Goal: Task Accomplishment & Management: Use online tool/utility

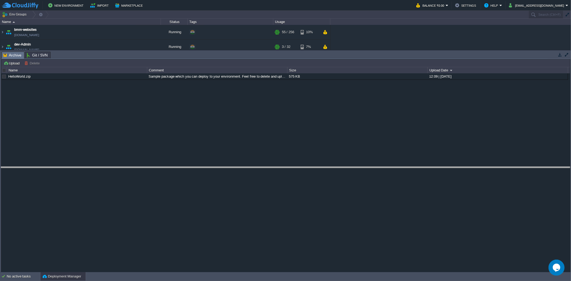
drag, startPoint x: 109, startPoint y: 57, endPoint x: 97, endPoint y: 172, distance: 116.1
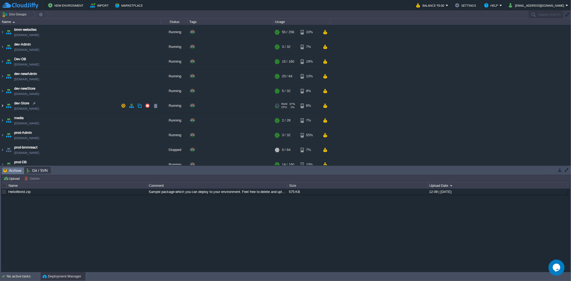
click at [4, 106] on img at bounding box center [2, 106] width 4 height 14
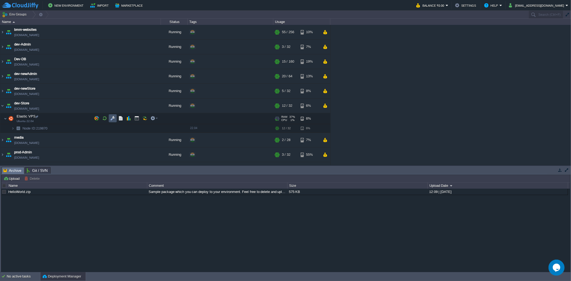
click at [111, 120] on button "button" at bounding box center [112, 118] width 5 height 5
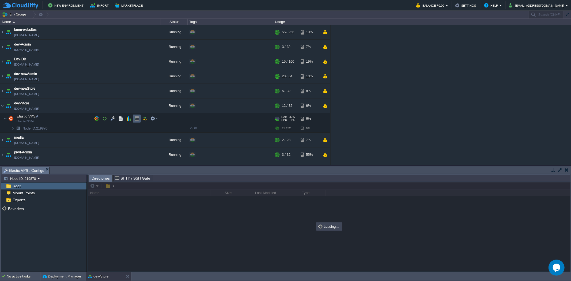
click at [135, 121] on button "button" at bounding box center [136, 118] width 5 height 5
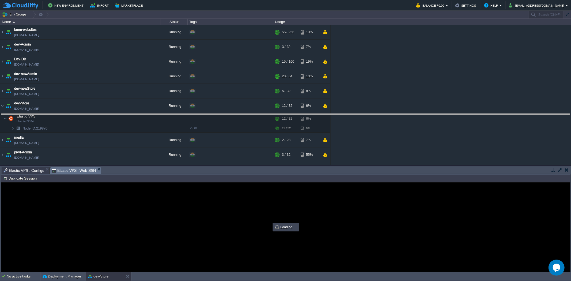
drag, startPoint x: 138, startPoint y: 170, endPoint x: 153, endPoint y: 91, distance: 80.4
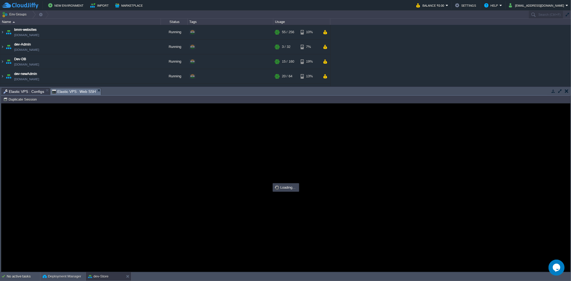
click at [27, 92] on span "Elastic VPS : Configs" at bounding box center [23, 91] width 41 height 6
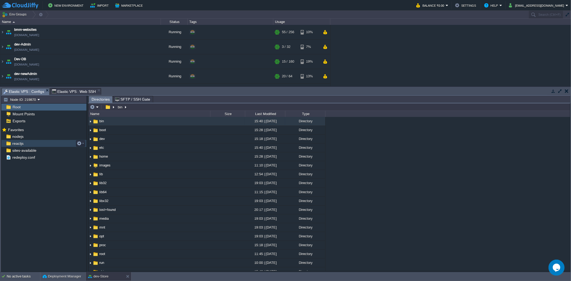
click at [44, 144] on div "reactjs" at bounding box center [43, 143] width 85 height 7
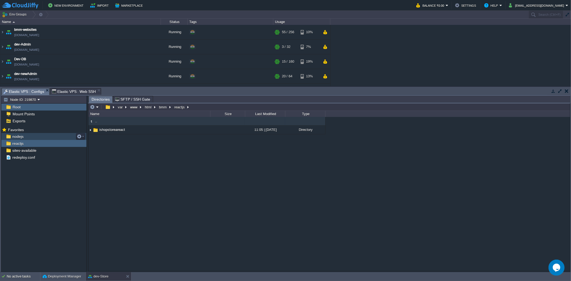
click at [47, 136] on div "nodejs" at bounding box center [43, 136] width 85 height 7
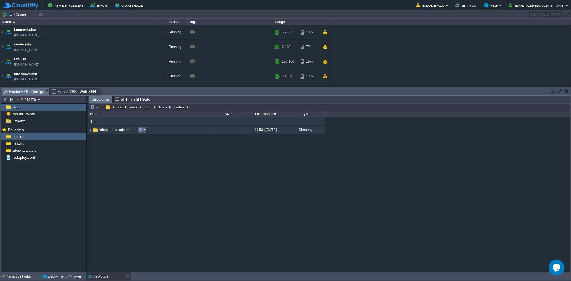
click at [143, 129] on button "button" at bounding box center [140, 129] width 5 height 5
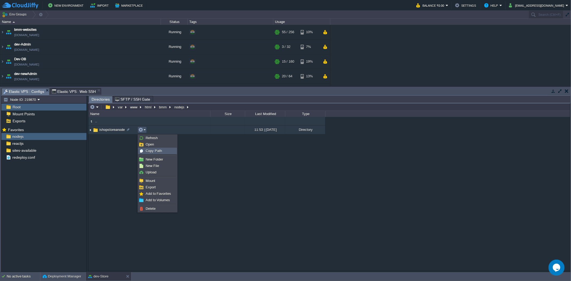
click at [163, 151] on div "Copy Path" at bounding box center [157, 151] width 38 height 6
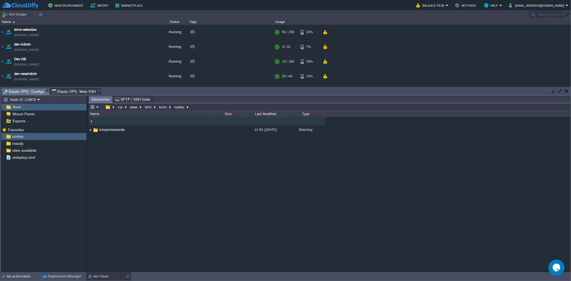
type input "#000000"
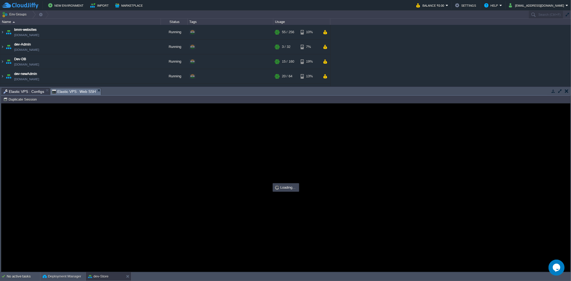
click at [62, 92] on span "Elastic VPS : Web SSH" at bounding box center [74, 91] width 44 height 7
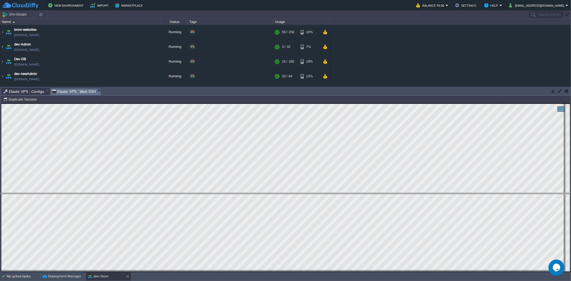
drag, startPoint x: 255, startPoint y: 92, endPoint x: 251, endPoint y: 198, distance: 105.9
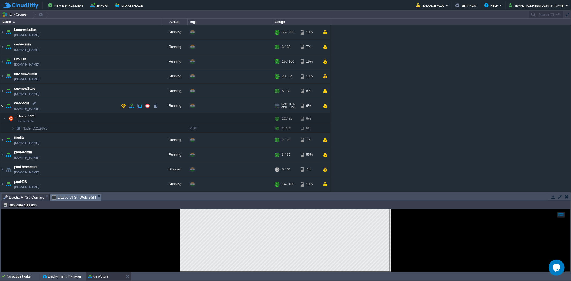
click at [1, 107] on img at bounding box center [2, 106] width 4 height 14
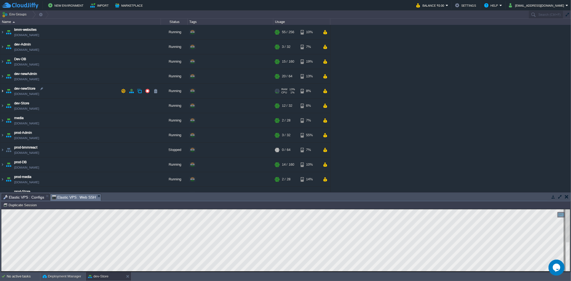
click at [3, 90] on img at bounding box center [2, 91] width 4 height 14
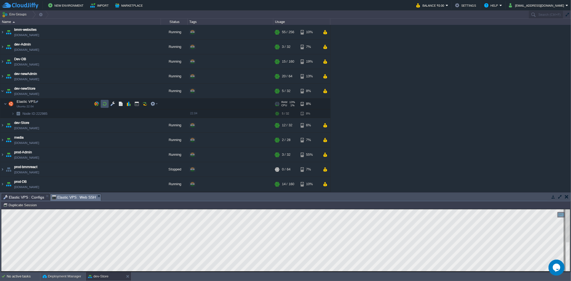
click at [103, 103] on button "button" at bounding box center [104, 104] width 5 height 5
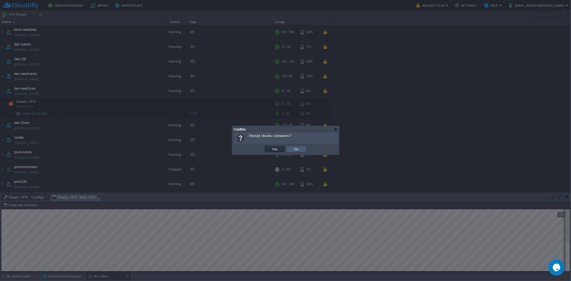
click at [301, 152] on td "No" at bounding box center [297, 149] width 20 height 6
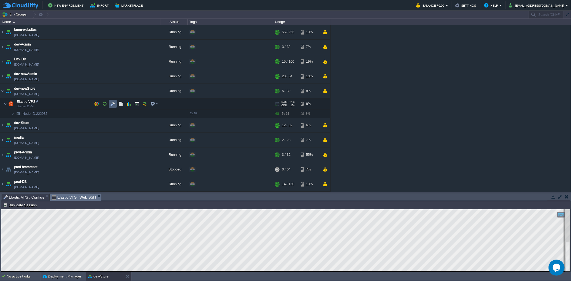
click at [113, 104] on button "button" at bounding box center [112, 104] width 5 height 5
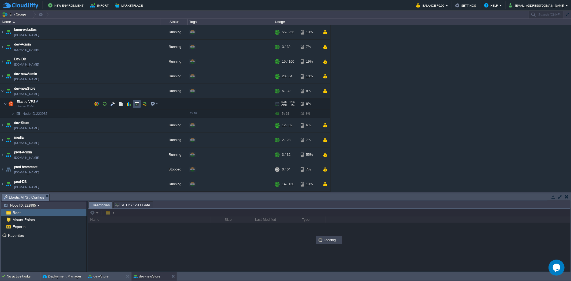
click at [138, 105] on button "button" at bounding box center [136, 104] width 5 height 5
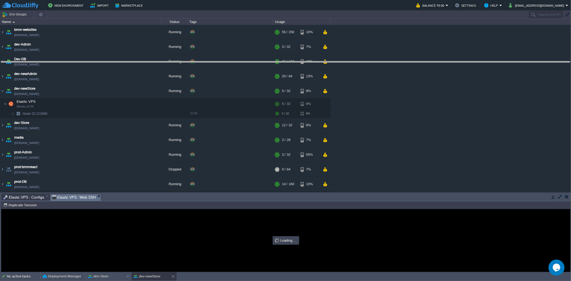
drag, startPoint x: 172, startPoint y: 197, endPoint x: 173, endPoint y: 65, distance: 132.3
type input "#000000"
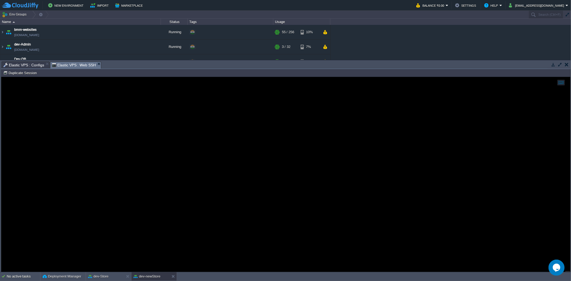
click at [28, 63] on span "Elastic VPS : Configs" at bounding box center [23, 65] width 41 height 6
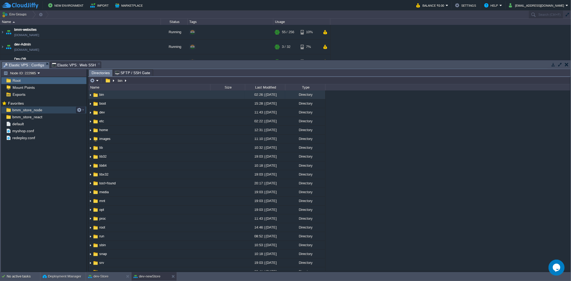
click at [51, 114] on div "bmm_store_node" at bounding box center [43, 110] width 85 height 7
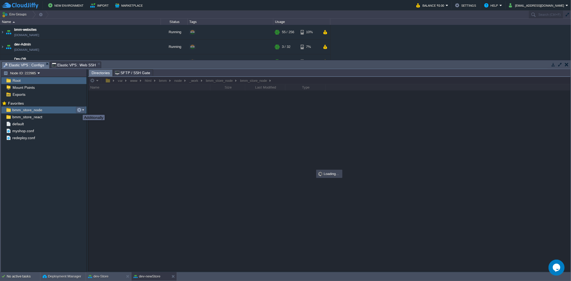
click at [79, 110] on button "button" at bounding box center [79, 110] width 5 height 5
click at [89, 118] on span "Copy Path" at bounding box center [92, 118] width 16 height 4
type textarea "/var/www/html/bmm/node/_work/bmm_store_node/bmm_store_node"
click at [71, 62] on span "Elastic VPS : Web SSH" at bounding box center [74, 65] width 44 height 6
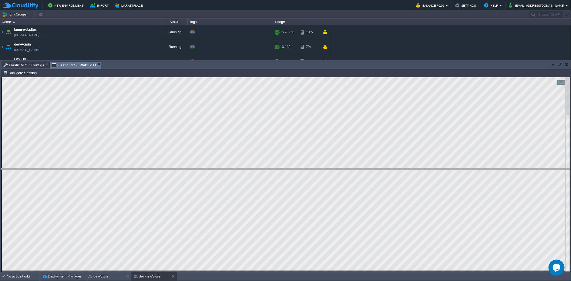
drag, startPoint x: 168, startPoint y: 67, endPoint x: 216, endPoint y: 174, distance: 116.9
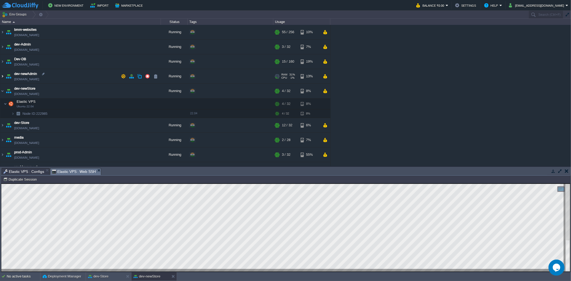
click at [2, 78] on img at bounding box center [2, 76] width 4 height 14
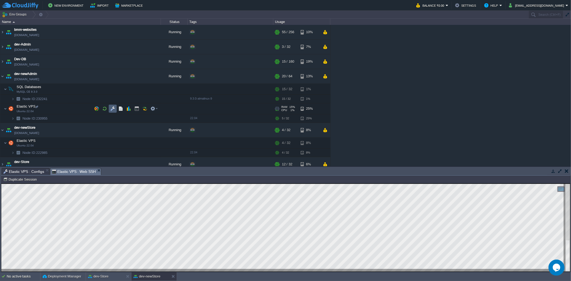
click at [111, 108] on button "button" at bounding box center [112, 108] width 5 height 5
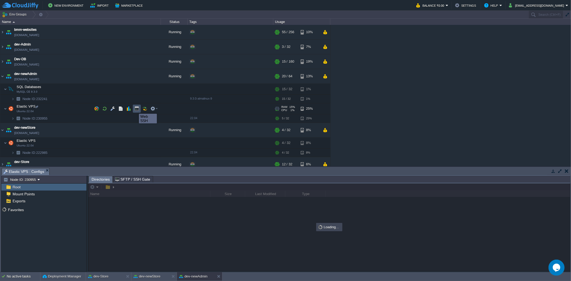
click at [135, 109] on button "button" at bounding box center [136, 108] width 5 height 5
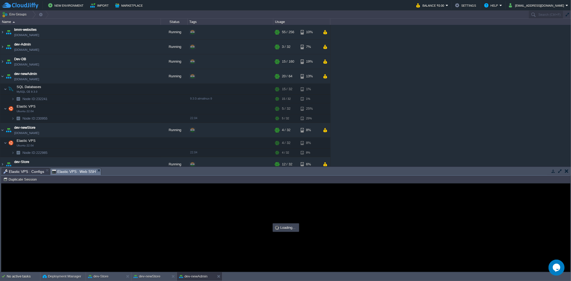
type input "#000000"
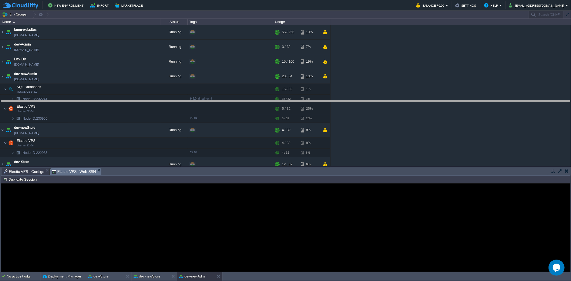
drag, startPoint x: 128, startPoint y: 173, endPoint x: 129, endPoint y: 106, distance: 67.2
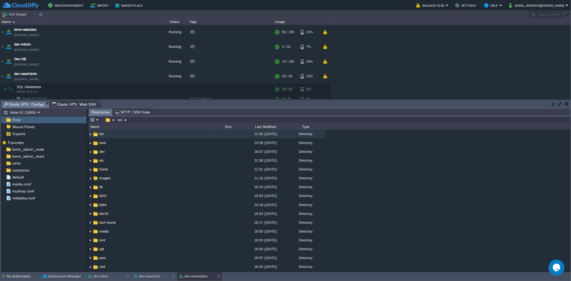
click at [33, 103] on span "Elastic VPS : Configs" at bounding box center [23, 104] width 41 height 7
click at [48, 159] on div "bmm_admin_react" at bounding box center [43, 156] width 85 height 7
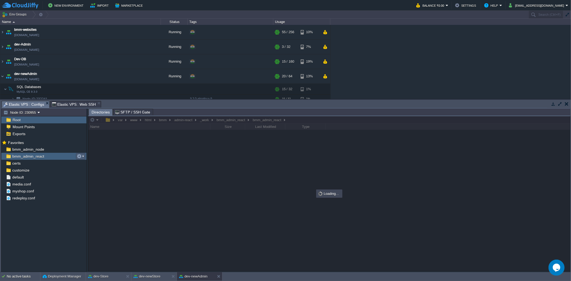
click at [82, 158] on em at bounding box center [80, 156] width 7 height 5
click at [86, 162] on span "Copy Path" at bounding box center [92, 164] width 16 height 4
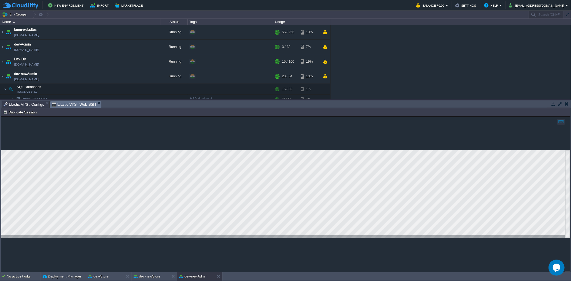
click at [69, 102] on span "Elastic VPS : Web SSH" at bounding box center [74, 104] width 44 height 7
click at [153, 275] on button "dev-newStore" at bounding box center [147, 276] width 27 height 5
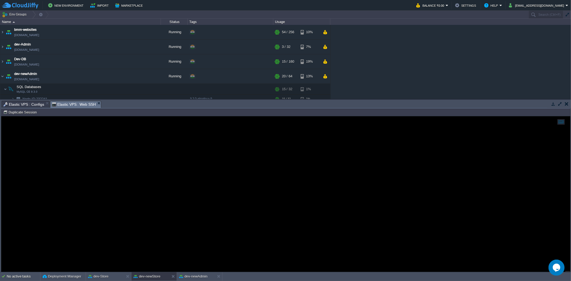
click at [21, 103] on span "Elastic VPS : Configs" at bounding box center [23, 104] width 41 height 6
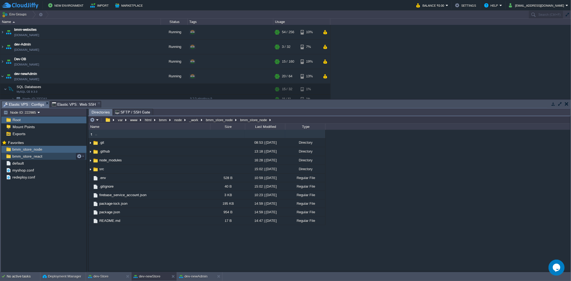
click at [59, 156] on div "bmm_store_react" at bounding box center [43, 156] width 85 height 7
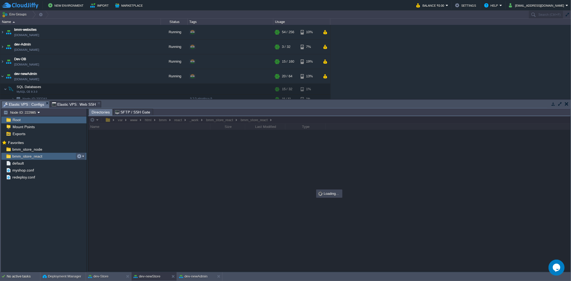
click at [79, 157] on button "button" at bounding box center [79, 156] width 5 height 5
click at [86, 164] on span "Copy Path" at bounding box center [92, 164] width 16 height 4
click at [79, 103] on span "Elastic VPS : Web SSH" at bounding box center [74, 104] width 44 height 6
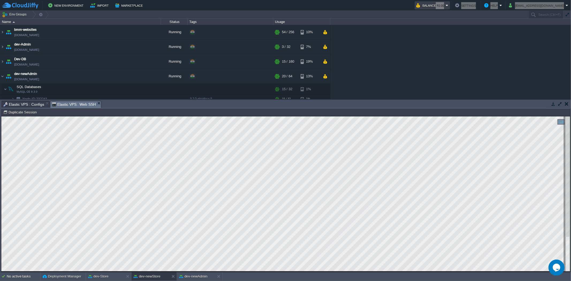
drag, startPoint x: 453, startPoint y: 18, endPoint x: 454, endPoint y: 7, distance: 11.5
click at [454, 7] on body "New Environment Import Marketplace Bonus ₹0.00 Upgrade Account Balance ₹0.00 Se…" at bounding box center [285, 140] width 571 height 281
drag, startPoint x: 377, startPoint y: 42, endPoint x: 380, endPoint y: 43, distance: 3.1
click at [380, 43] on div "bmm-websites [DOMAIN_NAME] Running + Add to Env Group RAM 21% CPU 13% 54 / 256 …" at bounding box center [285, 62] width 571 height 74
click at [193, 273] on div "dev-newAdmin" at bounding box center [196, 276] width 38 height 9
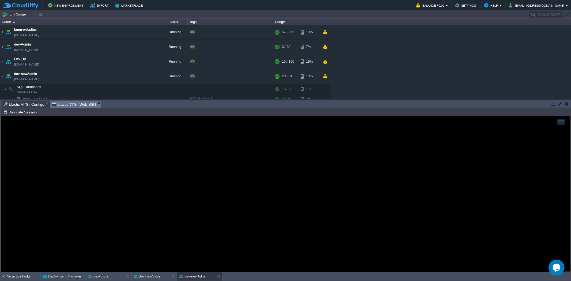
click at [24, 104] on span "Elastic VPS : Configs" at bounding box center [23, 104] width 41 height 6
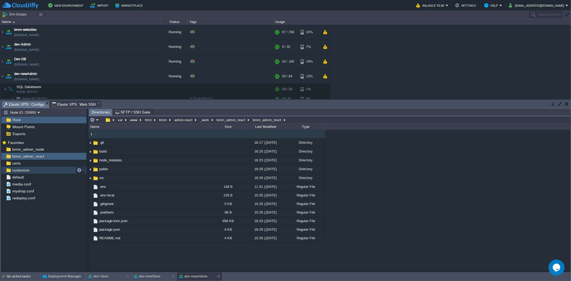
click at [46, 170] on div "customize" at bounding box center [43, 170] width 85 height 7
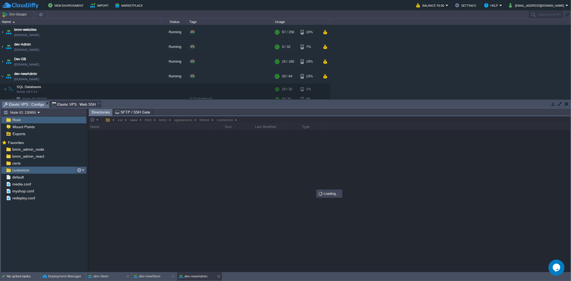
click at [84, 172] on em at bounding box center [80, 170] width 7 height 5
click at [95, 178] on span "Copy Path" at bounding box center [92, 178] width 16 height 4
type textarea "/var/www/html/bmm/appearance/theme/customize"
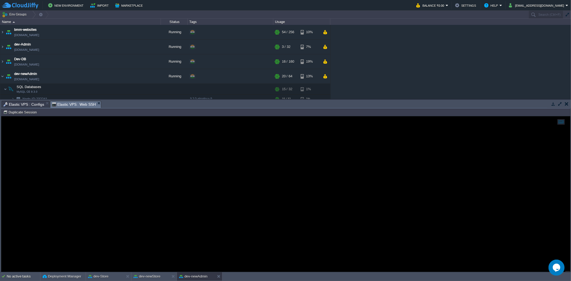
click at [70, 104] on span "Elastic VPS : Web SSH" at bounding box center [74, 104] width 44 height 7
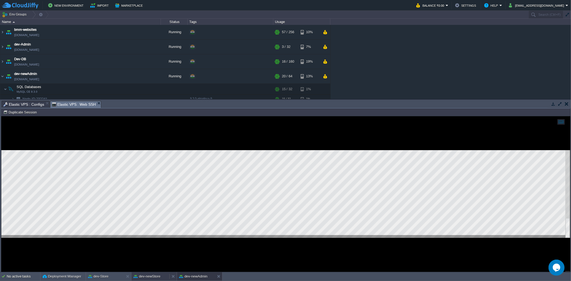
click at [155, 276] on button "dev-newStore" at bounding box center [147, 276] width 27 height 5
